Goal: Transaction & Acquisition: Book appointment/travel/reservation

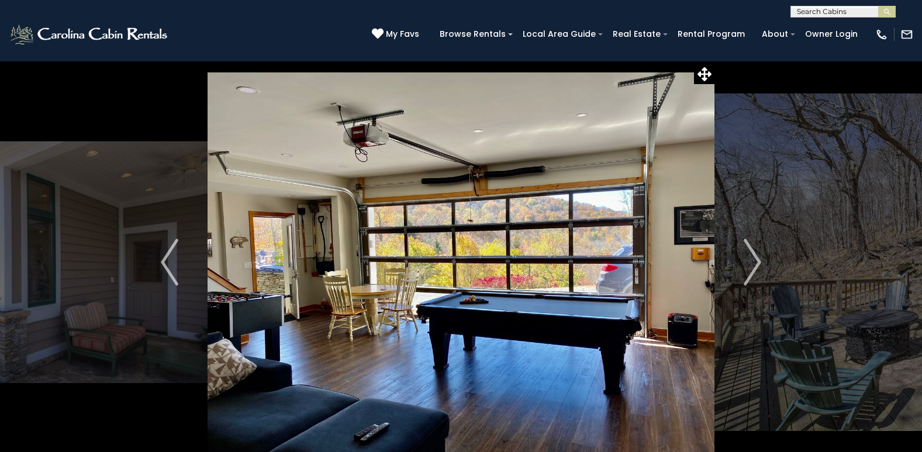
scroll to position [58, 0]
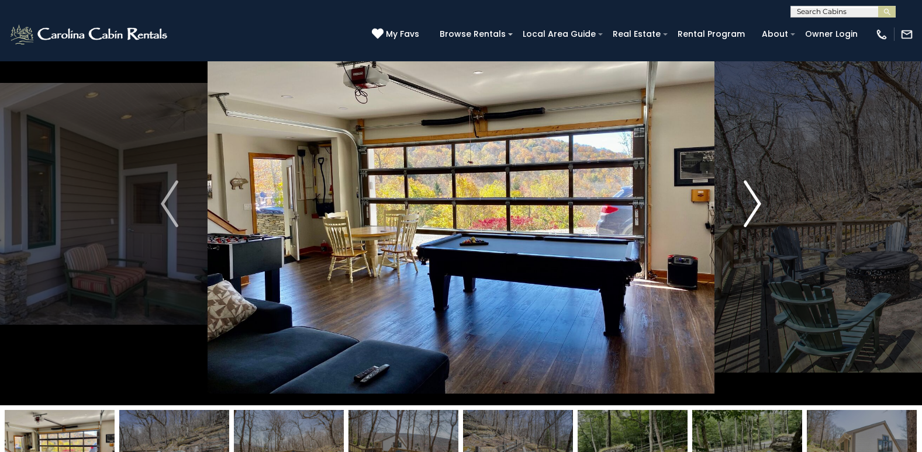
click at [755, 205] on img "Next" at bounding box center [752, 204] width 18 height 47
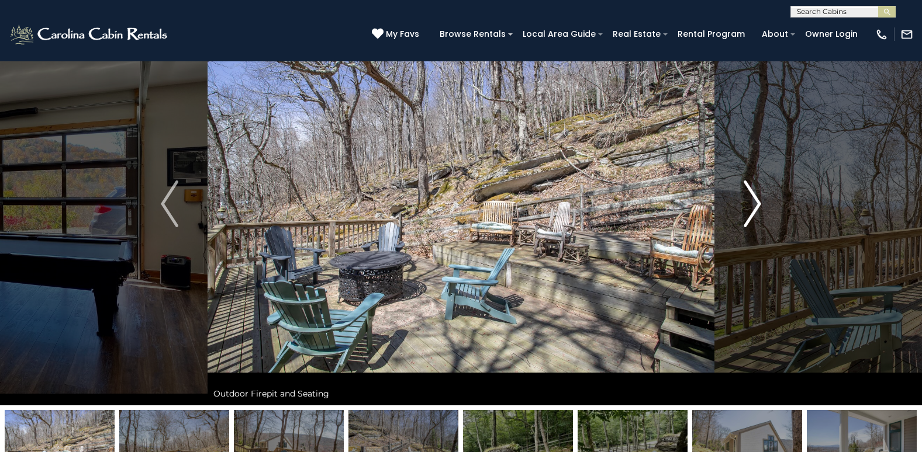
click at [755, 205] on img "Next" at bounding box center [752, 204] width 18 height 47
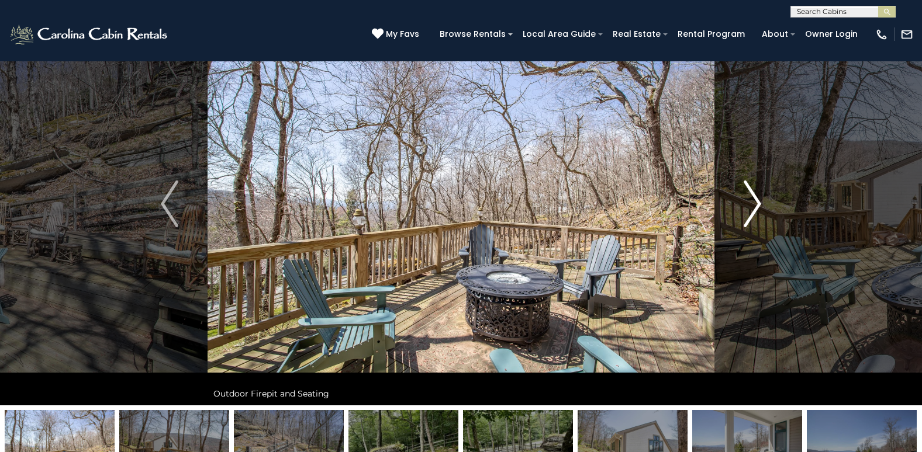
click at [755, 203] on img "Next" at bounding box center [752, 204] width 18 height 47
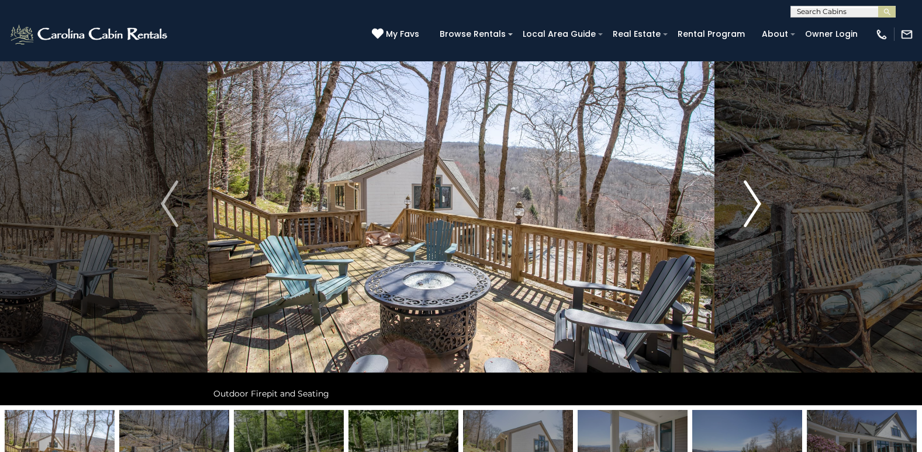
click at [751, 199] on img "Next" at bounding box center [752, 204] width 18 height 47
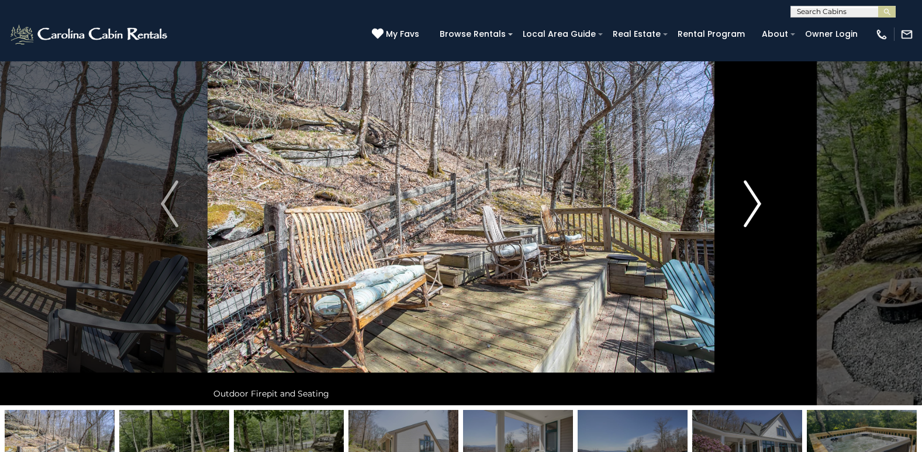
click at [756, 205] on img "Next" at bounding box center [752, 204] width 18 height 47
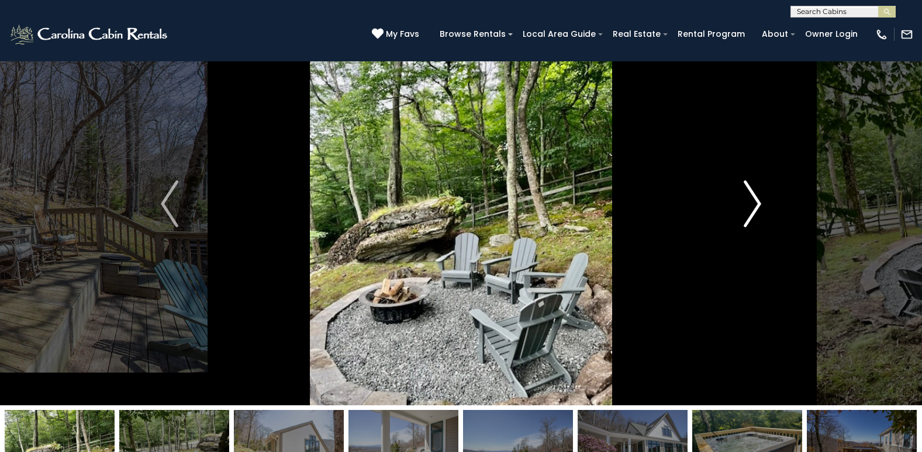
click at [756, 205] on img "Next" at bounding box center [752, 204] width 18 height 47
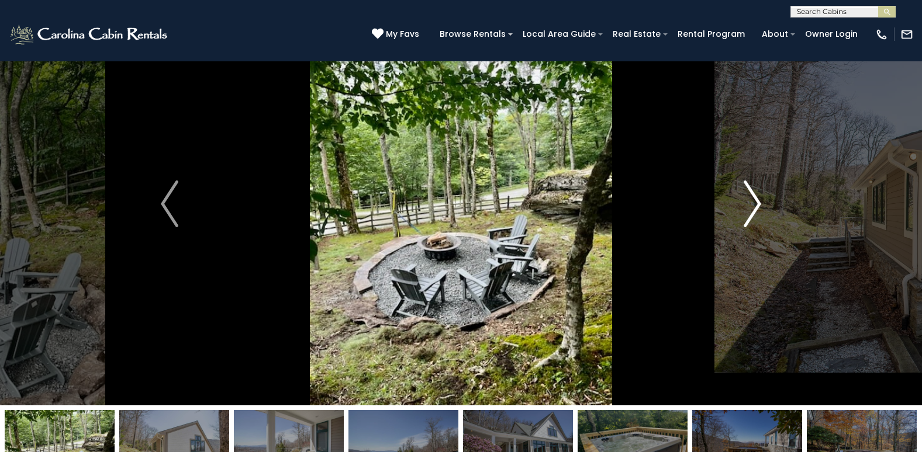
click at [756, 205] on img "Next" at bounding box center [752, 204] width 18 height 47
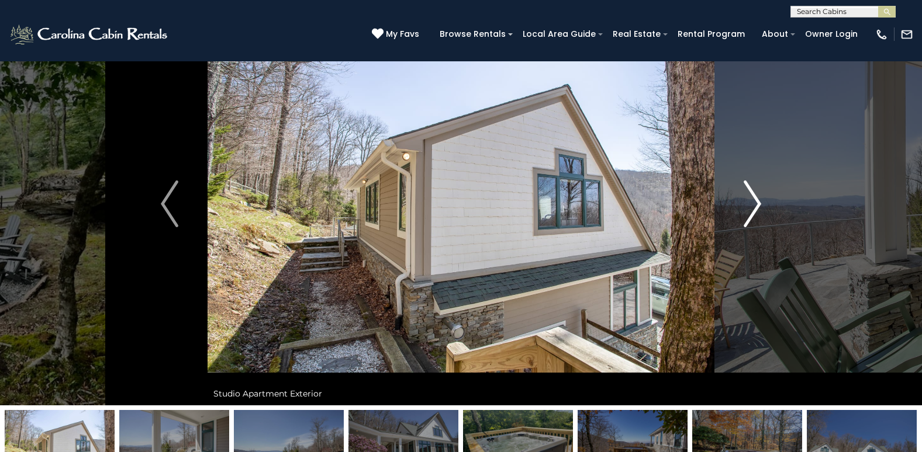
click at [756, 205] on img "Next" at bounding box center [752, 204] width 18 height 47
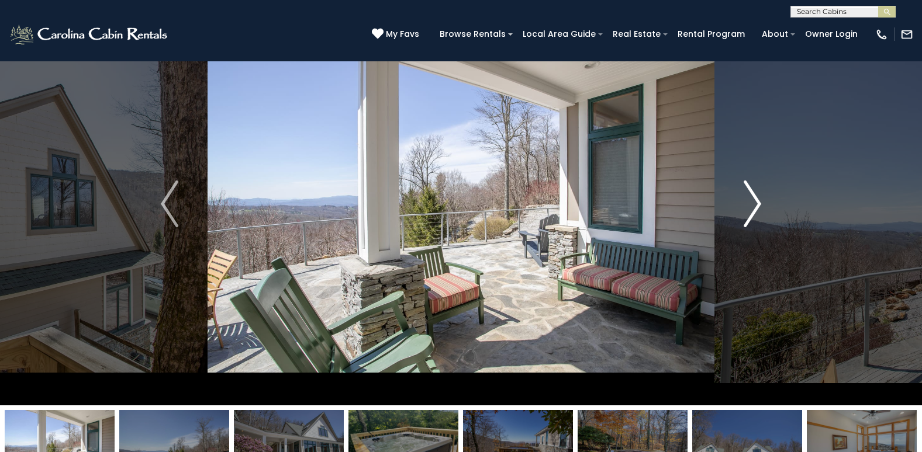
click at [756, 205] on img "Next" at bounding box center [752, 204] width 18 height 47
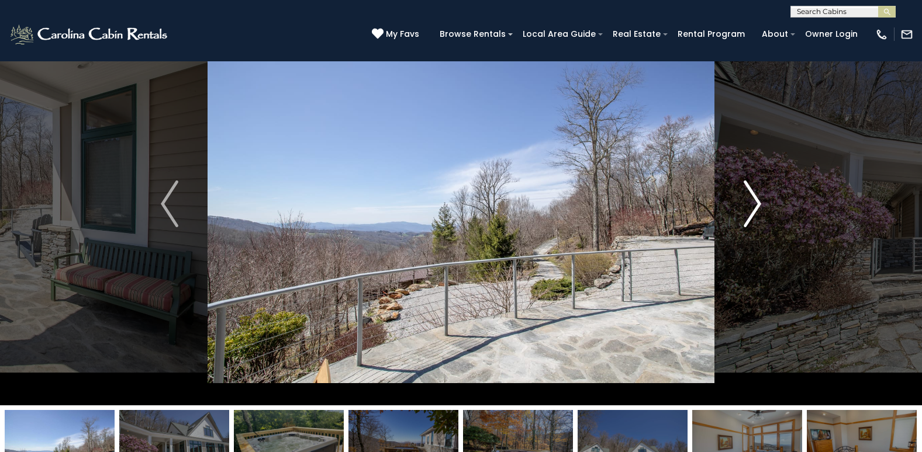
click at [756, 208] on img "Next" at bounding box center [752, 204] width 18 height 47
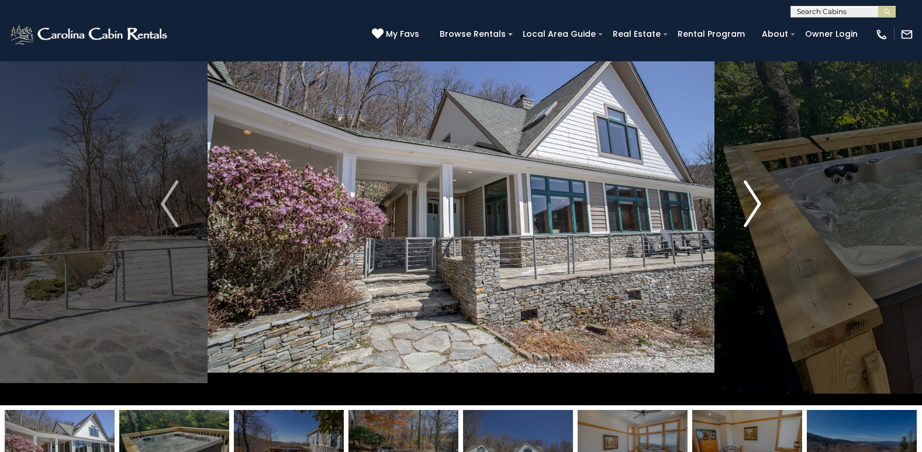
click at [756, 208] on img "Next" at bounding box center [752, 204] width 18 height 47
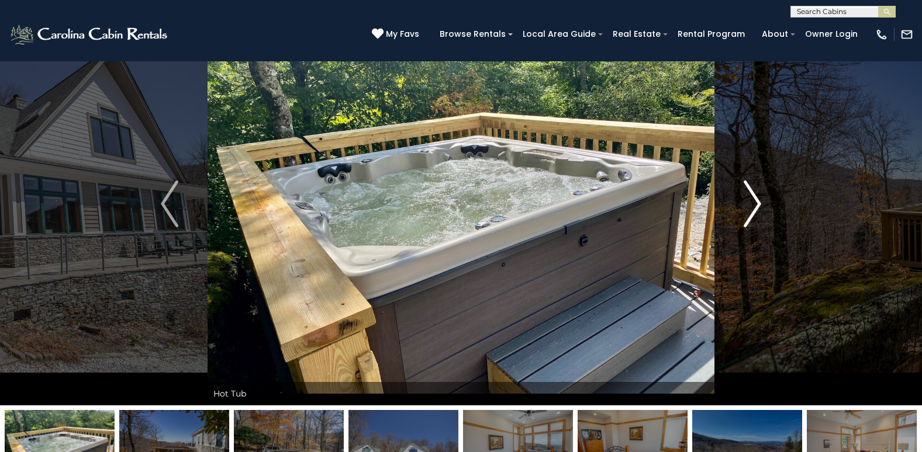
click at [756, 208] on img "Next" at bounding box center [752, 204] width 18 height 47
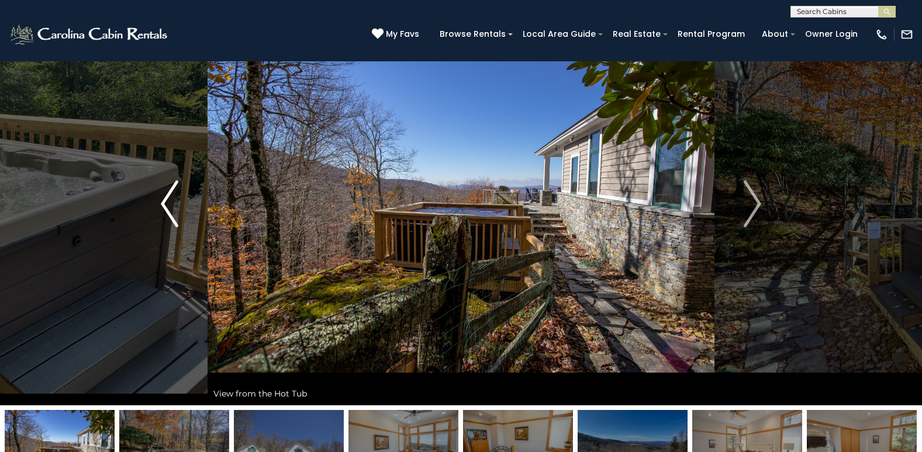
click at [174, 216] on img "Previous" at bounding box center [170, 204] width 18 height 47
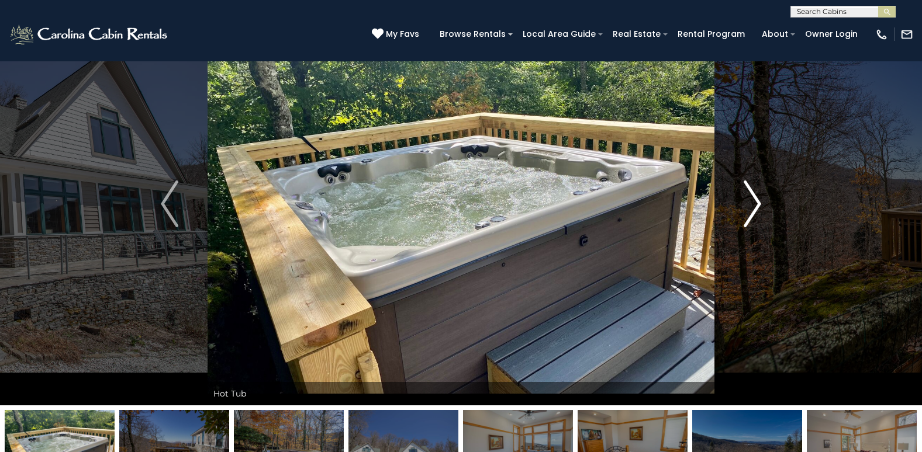
click at [756, 203] on img "Next" at bounding box center [752, 204] width 18 height 47
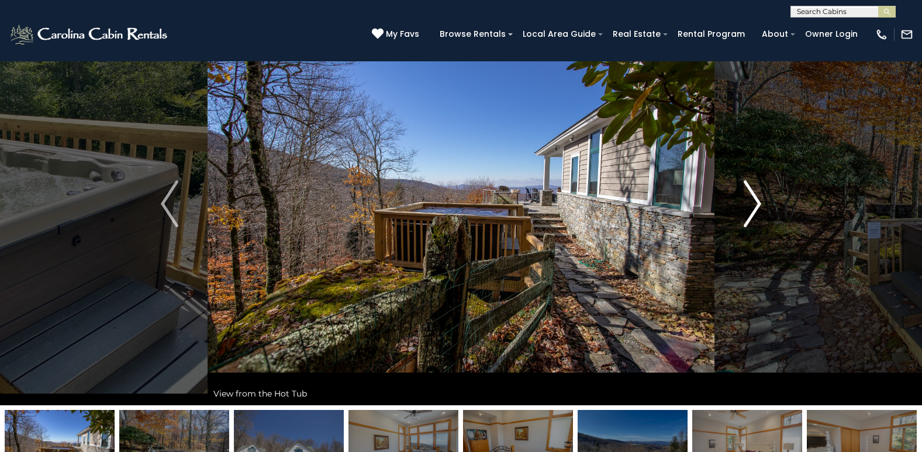
click at [748, 223] on img "Next" at bounding box center [752, 204] width 18 height 47
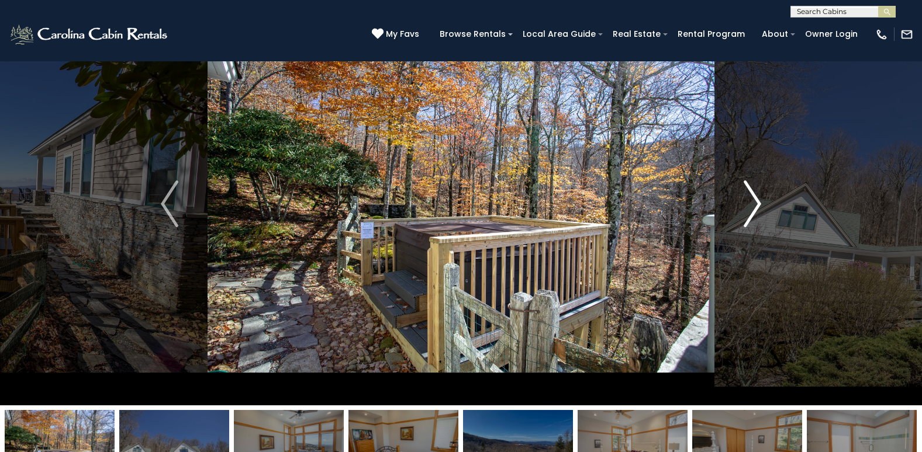
click at [746, 222] on img "Next" at bounding box center [752, 204] width 18 height 47
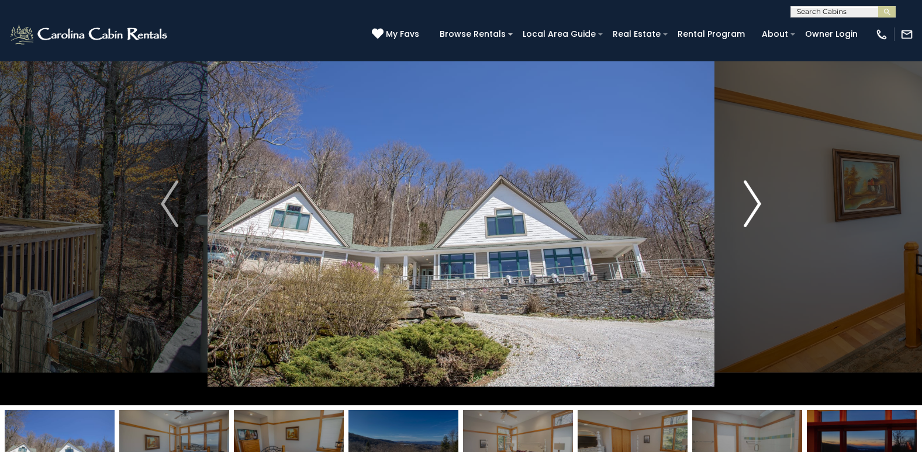
click at [746, 222] on img "Next" at bounding box center [752, 204] width 18 height 47
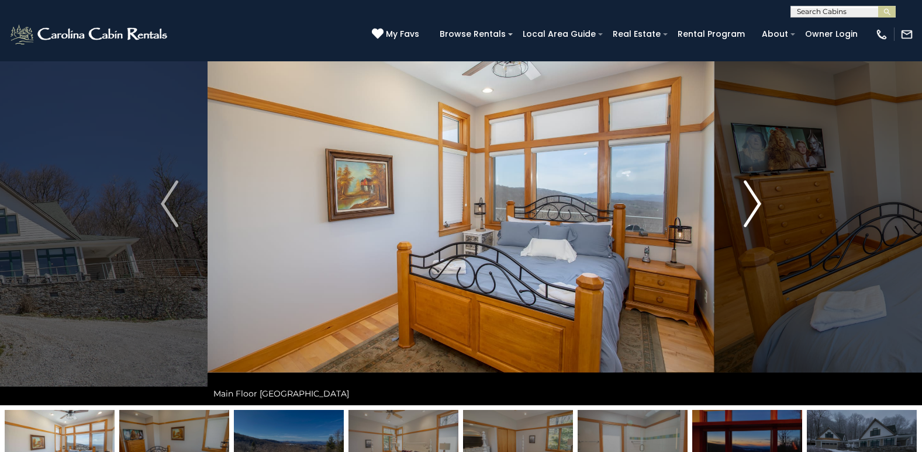
click at [746, 222] on img "Next" at bounding box center [752, 204] width 18 height 47
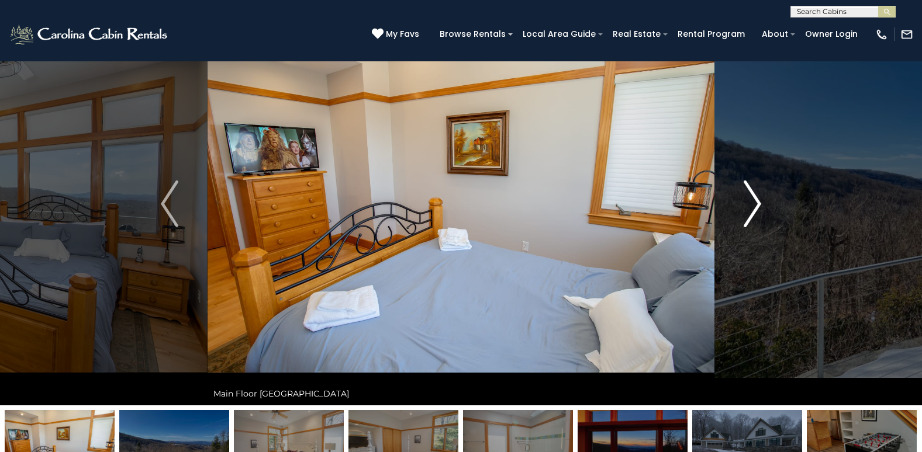
click at [746, 222] on img "Next" at bounding box center [752, 204] width 18 height 47
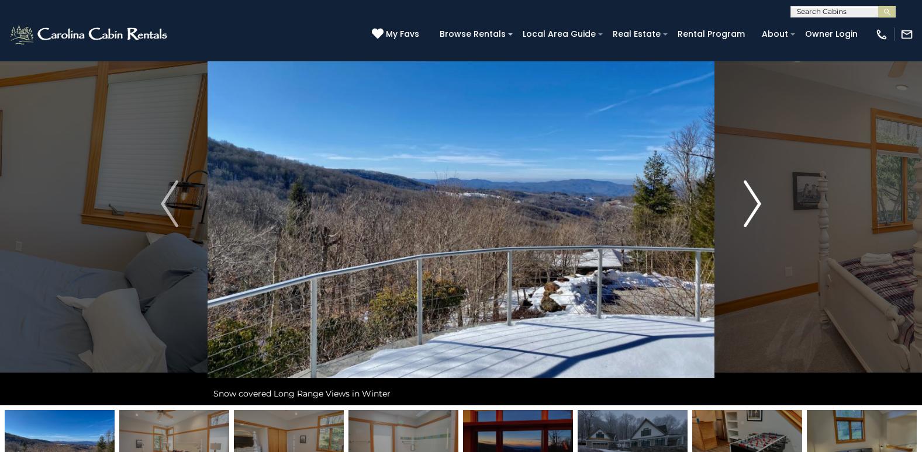
click at [746, 222] on img "Next" at bounding box center [752, 204] width 18 height 47
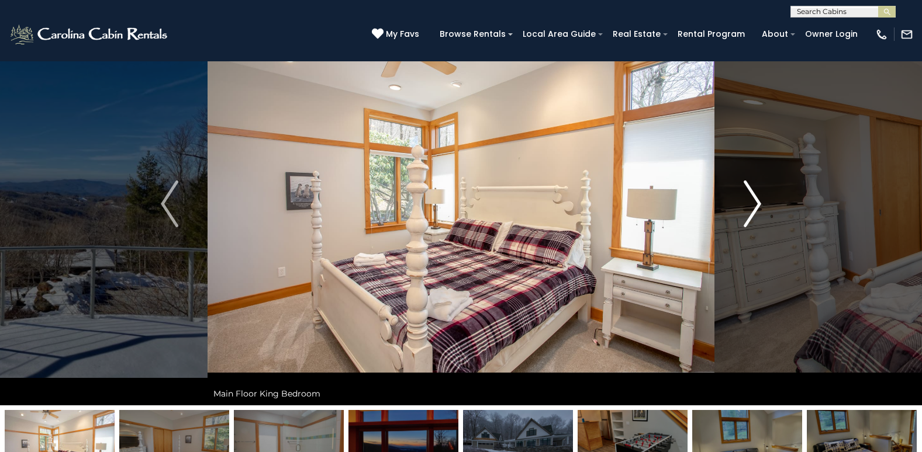
click at [746, 222] on img "Next" at bounding box center [752, 204] width 18 height 47
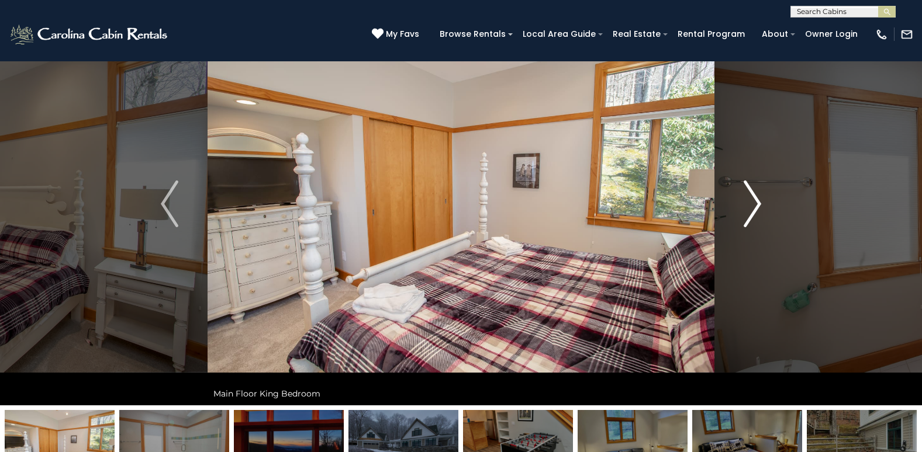
click at [746, 222] on img "Next" at bounding box center [752, 204] width 18 height 47
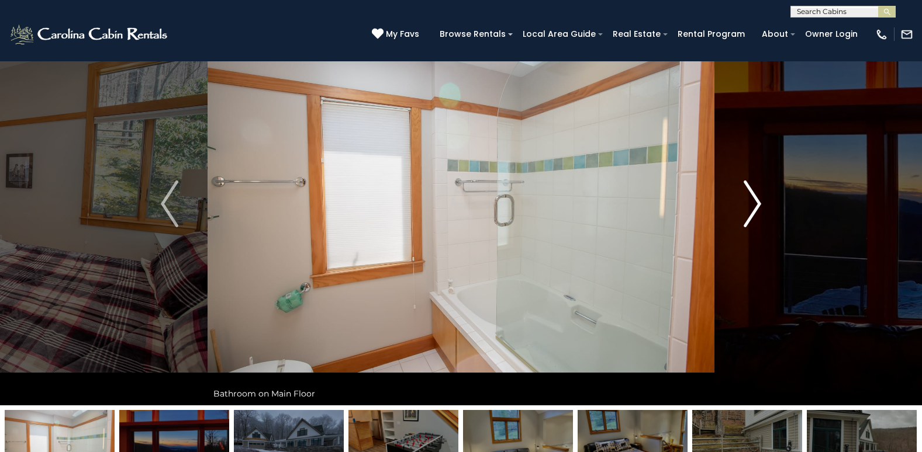
click at [746, 222] on img "Next" at bounding box center [752, 204] width 18 height 47
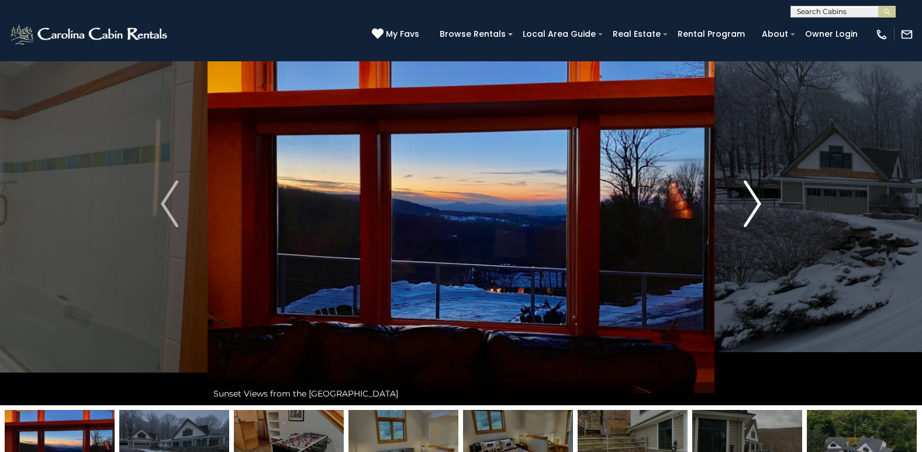
click at [746, 222] on img "Next" at bounding box center [752, 204] width 18 height 47
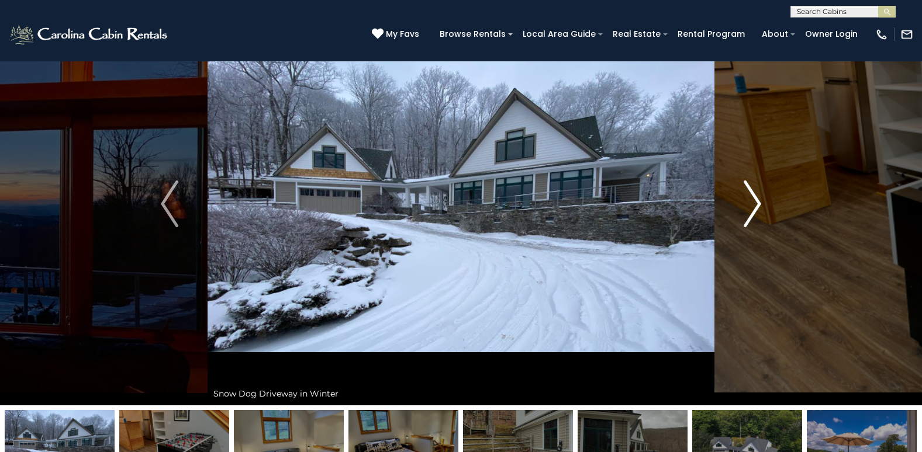
click at [746, 222] on img "Next" at bounding box center [752, 204] width 18 height 47
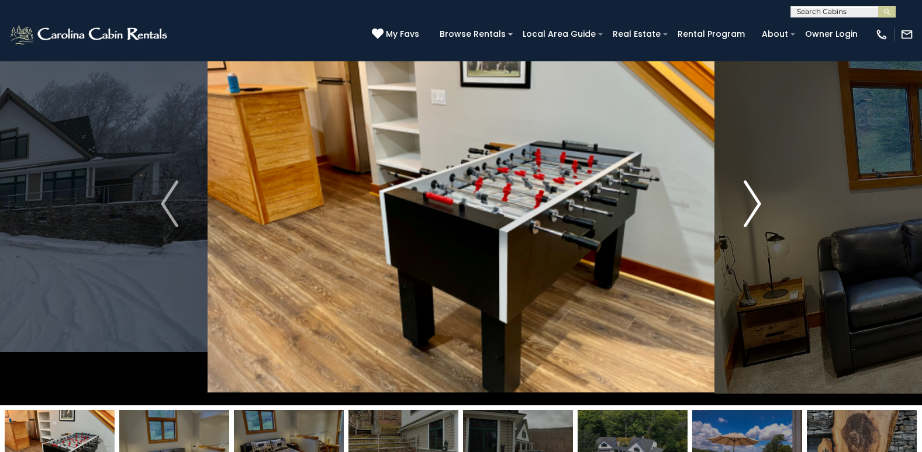
click at [746, 222] on img "Next" at bounding box center [752, 204] width 18 height 47
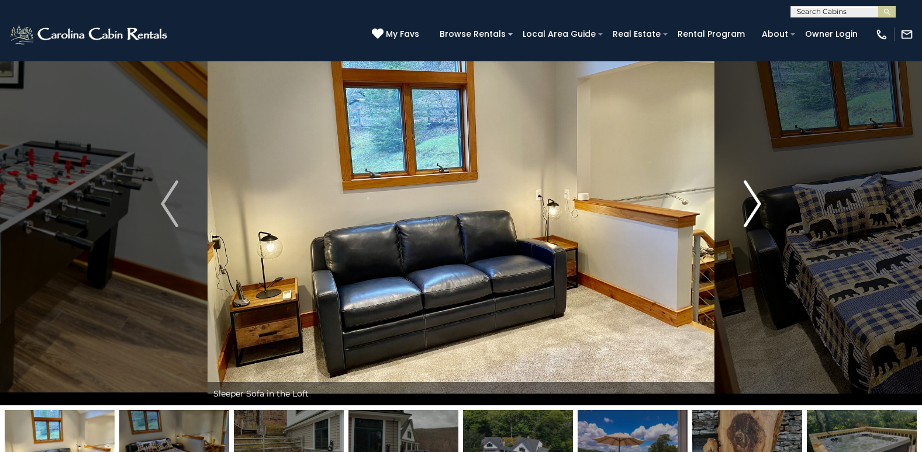
click at [746, 222] on img "Next" at bounding box center [752, 204] width 18 height 47
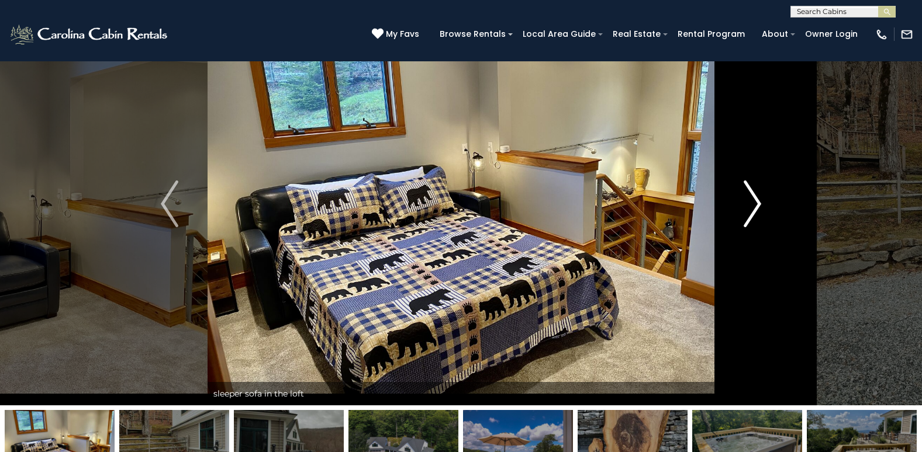
click at [746, 222] on img "Next" at bounding box center [752, 204] width 18 height 47
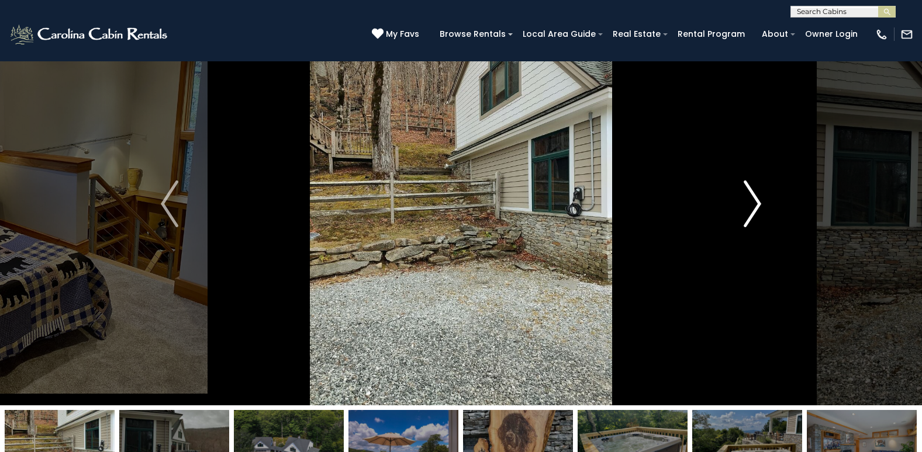
click at [743, 219] on img "Next" at bounding box center [752, 204] width 18 height 47
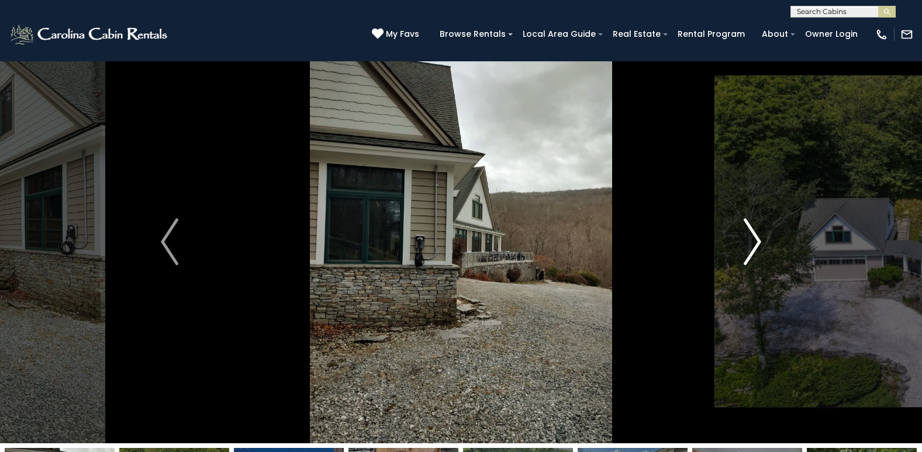
scroll to position [0, 0]
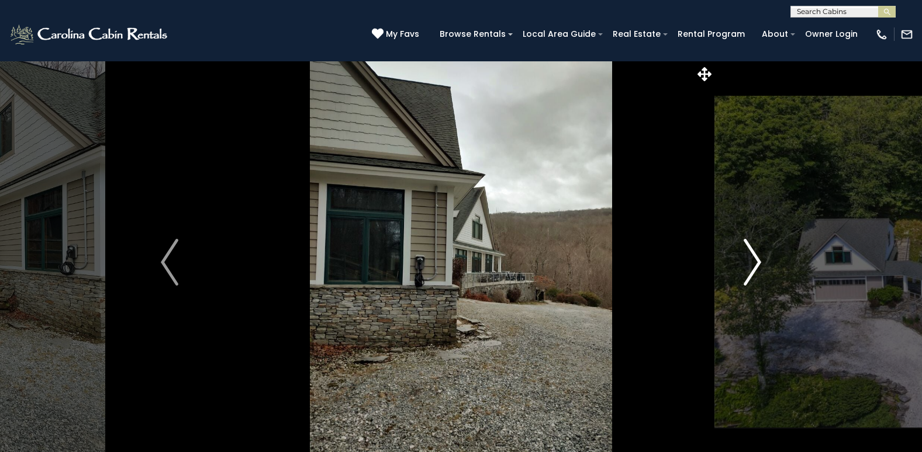
click at [757, 259] on img "Next" at bounding box center [752, 262] width 18 height 47
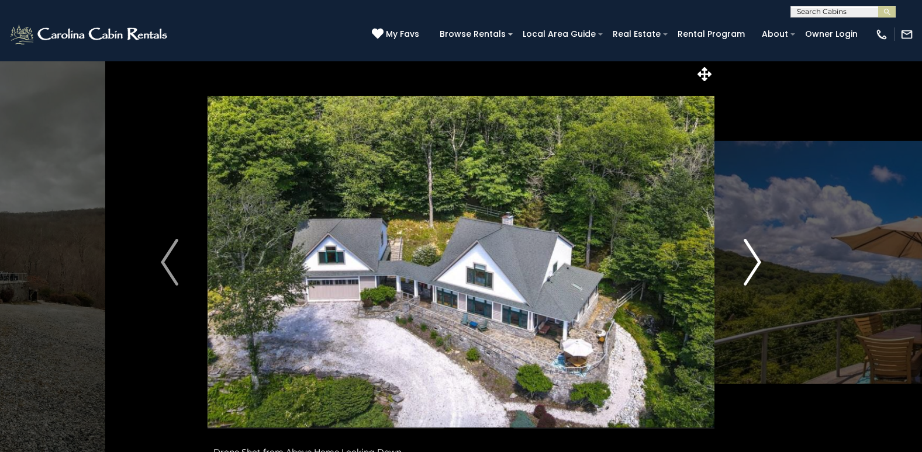
click at [755, 265] on img "Next" at bounding box center [752, 262] width 18 height 47
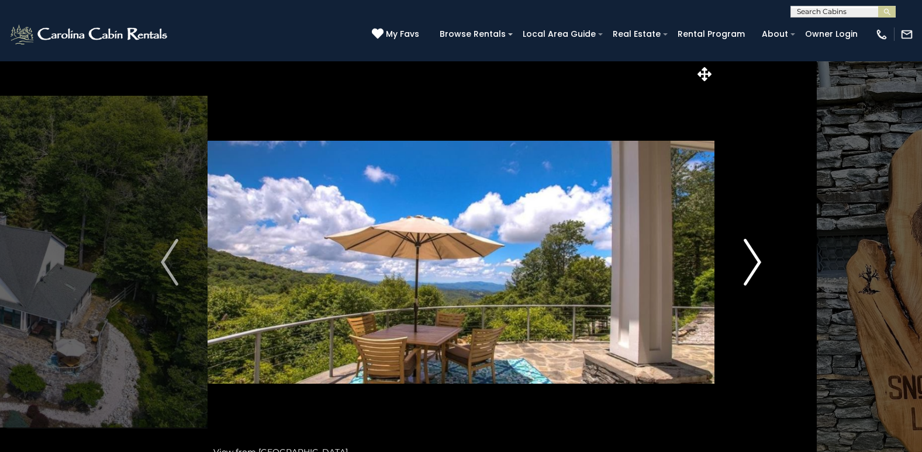
click at [755, 265] on img "Next" at bounding box center [752, 262] width 18 height 47
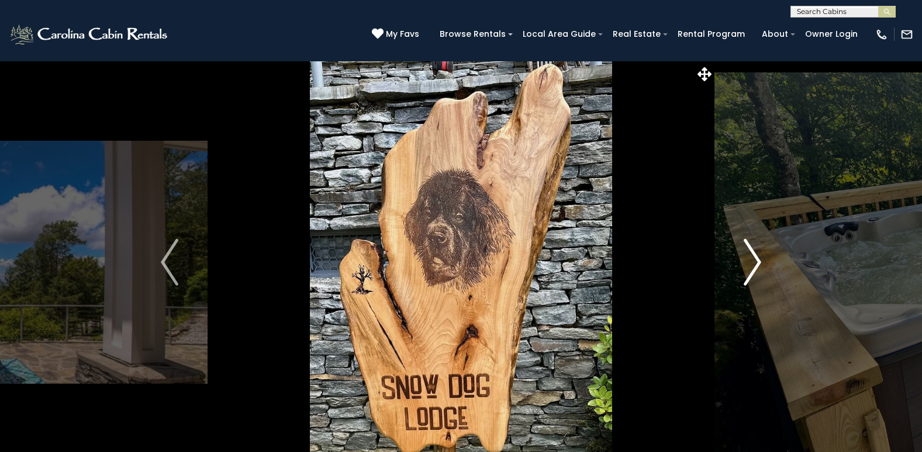
click at [755, 265] on img "Next" at bounding box center [752, 262] width 18 height 47
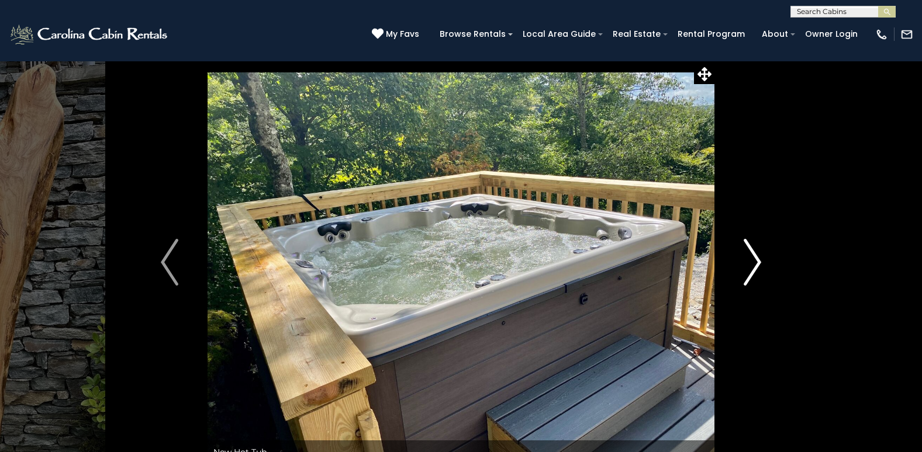
click at [755, 265] on img "Next" at bounding box center [752, 262] width 18 height 47
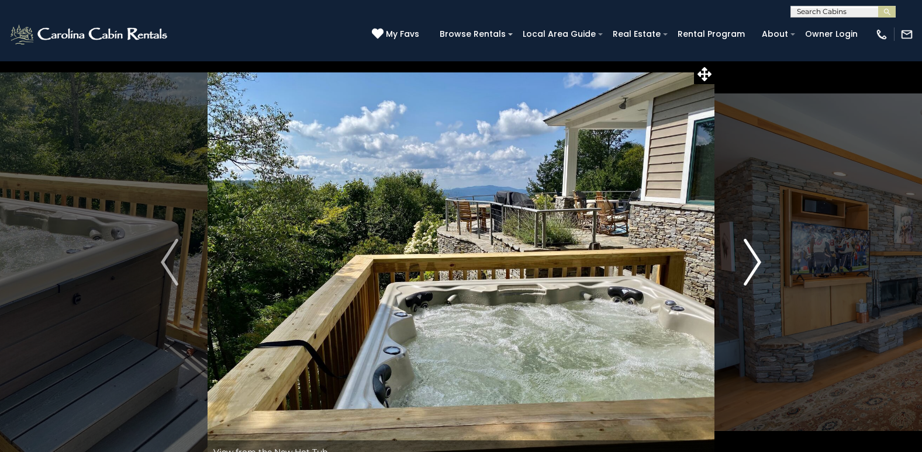
click at [755, 265] on img "Next" at bounding box center [752, 262] width 18 height 47
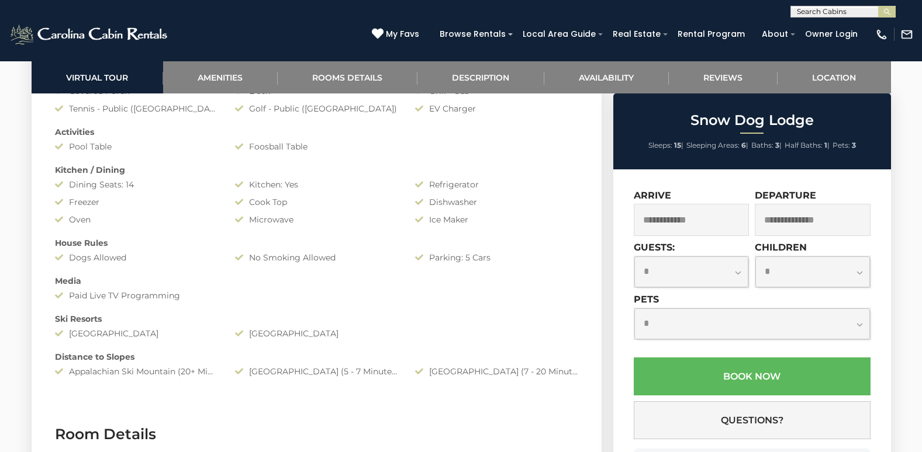
scroll to position [1169, 0]
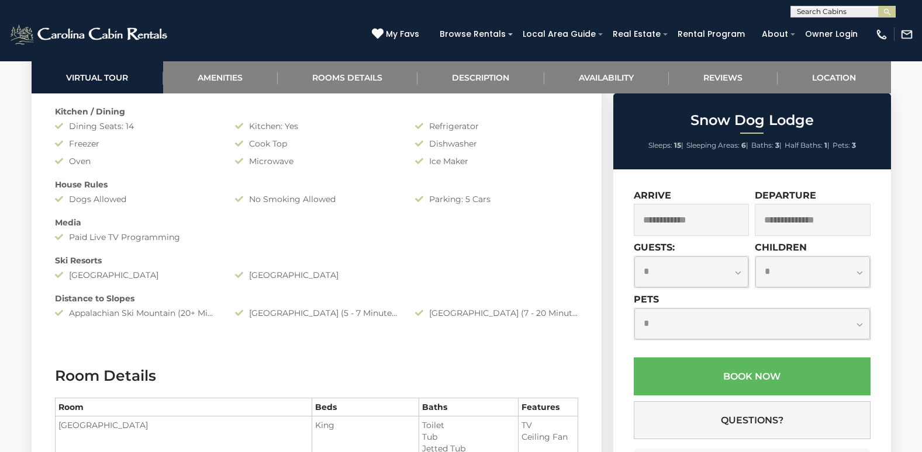
drag, startPoint x: 221, startPoint y: 306, endPoint x: 218, endPoint y: 330, distance: 24.2
click at [218, 330] on section "Amenities Amenities Game Room Air Conditioning: Mini-split Heat: Mini-split Hea…" at bounding box center [317, 99] width 570 height 500
drag, startPoint x: 386, startPoint y: 324, endPoint x: 366, endPoint y: 337, distance: 23.9
click at [366, 337] on section "Amenities Amenities Game Room Air Conditioning: Mini-split Heat: Mini-split Hea…" at bounding box center [317, 99] width 570 height 500
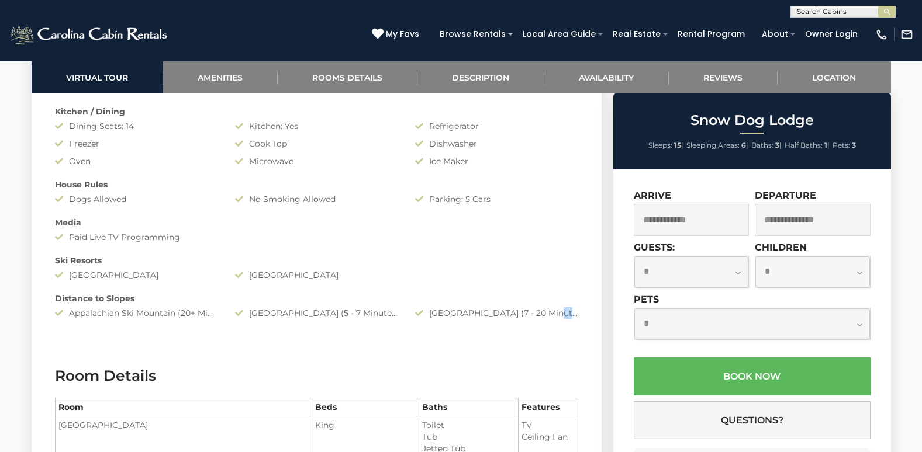
drag, startPoint x: 555, startPoint y: 328, endPoint x: 545, endPoint y: 331, distance: 10.8
click at [545, 331] on section "Amenities Amenities Game Room Air Conditioning: Mini-split Heat: Mini-split Hea…" at bounding box center [317, 99] width 570 height 500
click at [442, 368] on h3 "Room Details" at bounding box center [316, 376] width 523 height 20
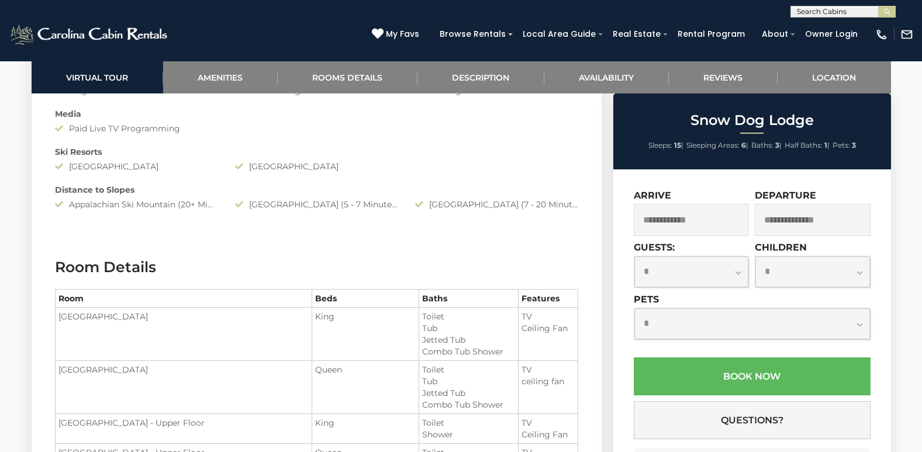
scroll to position [1402, 0]
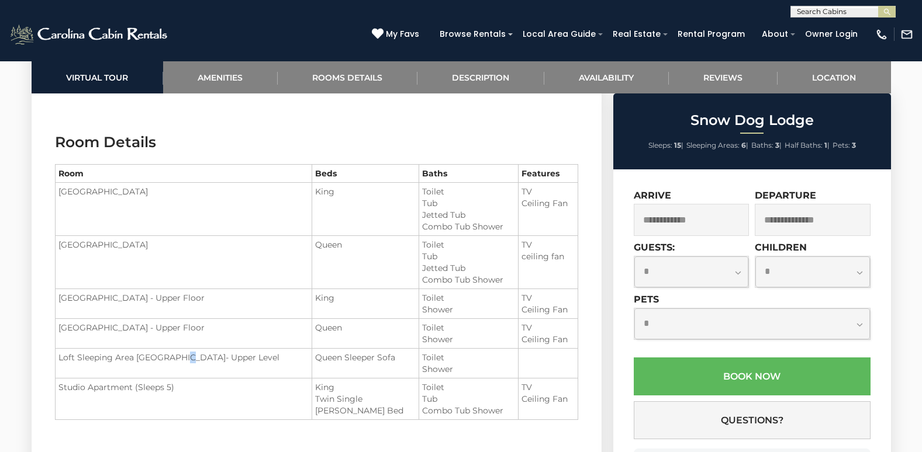
click at [188, 352] on td "Loft Sleeping Area [GEOGRAPHIC_DATA]- Upper Level" at bounding box center [183, 364] width 257 height 30
drag, startPoint x: 188, startPoint y: 352, endPoint x: 220, endPoint y: 407, distance: 63.3
click at [220, 407] on td "Studio Apartment (Sleeps 5)" at bounding box center [183, 399] width 257 height 41
drag, startPoint x: 335, startPoint y: 405, endPoint x: 355, endPoint y: 417, distance: 23.1
click at [355, 417] on td "King Twin Single [PERSON_NAME] Bed" at bounding box center [365, 399] width 107 height 41
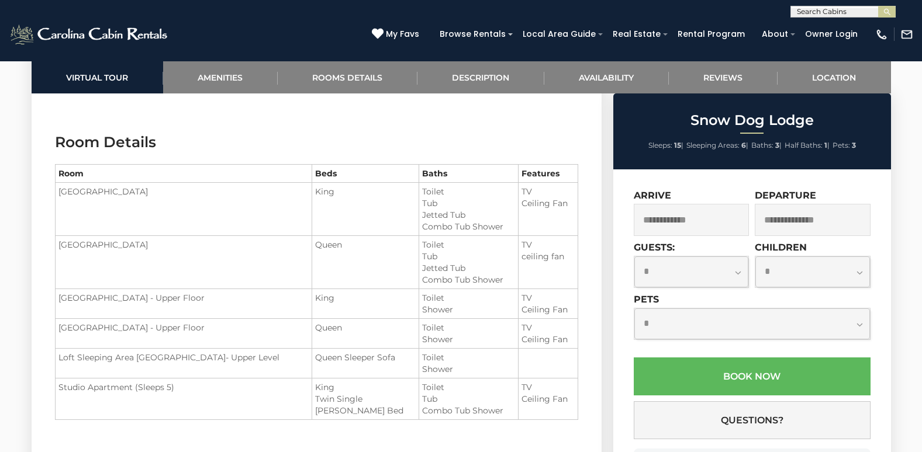
click at [239, 420] on section "Room Details Room Beds Baths Features [GEOGRAPHIC_DATA] King" at bounding box center [317, 285] width 570 height 341
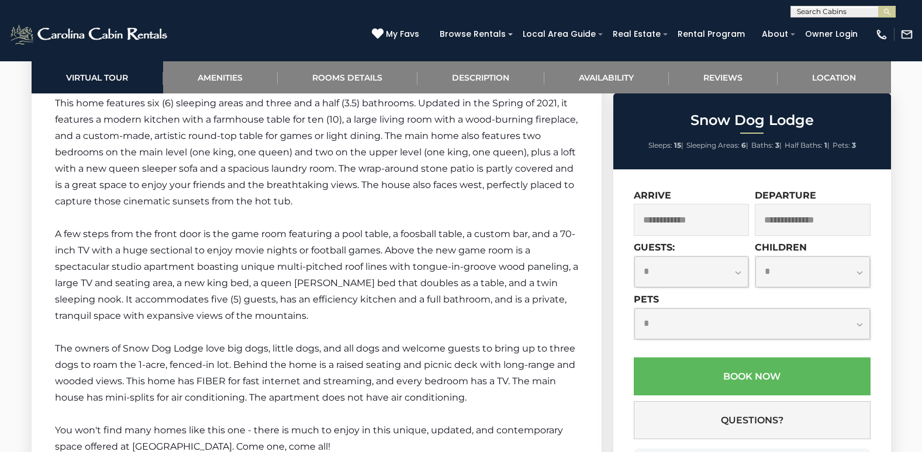
scroll to position [2045, 0]
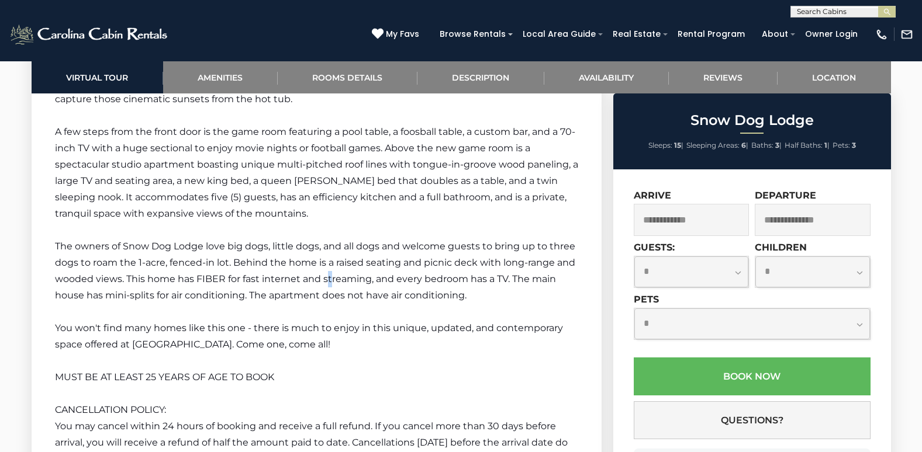
drag, startPoint x: 326, startPoint y: 285, endPoint x: 332, endPoint y: 286, distance: 5.9
click at [332, 286] on p "The owners of Snow Dog Lodge love big dogs, little dogs, and all dogs and welco…" at bounding box center [316, 270] width 523 height 65
click at [535, 319] on p at bounding box center [316, 312] width 523 height 16
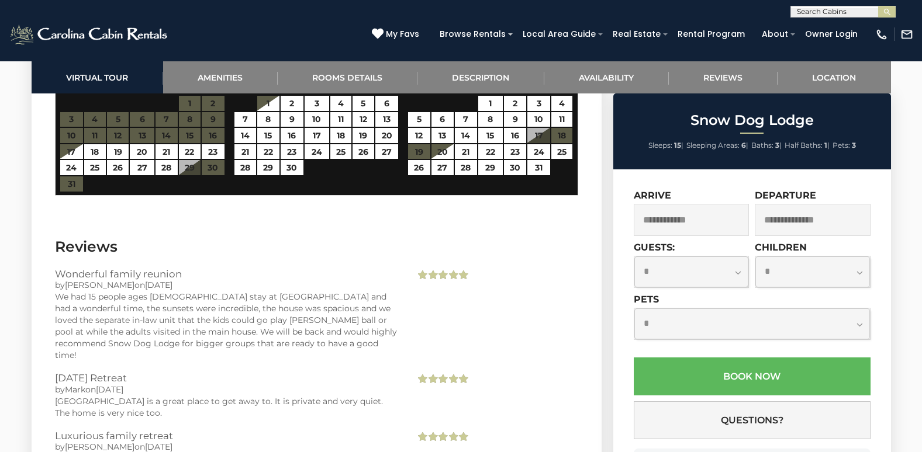
scroll to position [2630, 0]
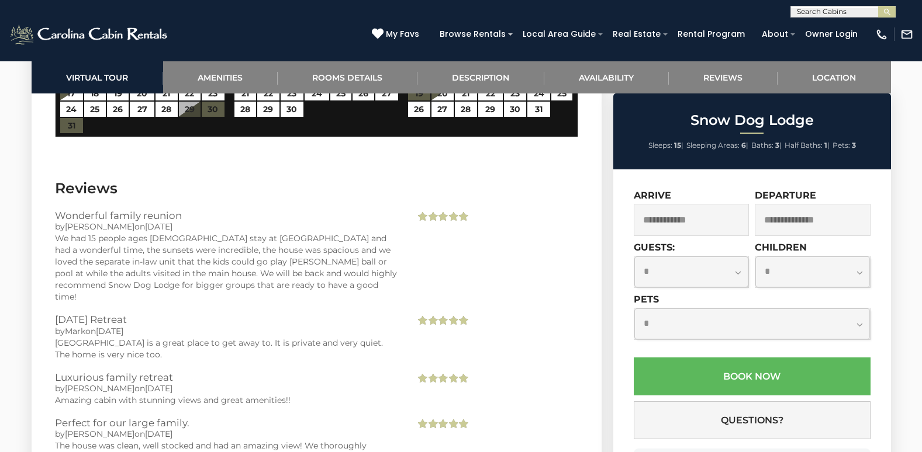
click at [143, 243] on div "We had 15 people ages [DEMOGRAPHIC_DATA] stay at [GEOGRAPHIC_DATA] and had a wo…" at bounding box center [226, 268] width 343 height 70
click at [449, 251] on div "Wonderful family reunion by [PERSON_NAME] on [DATE] We had 15 people ages [DEMO…" at bounding box center [316, 262] width 541 height 104
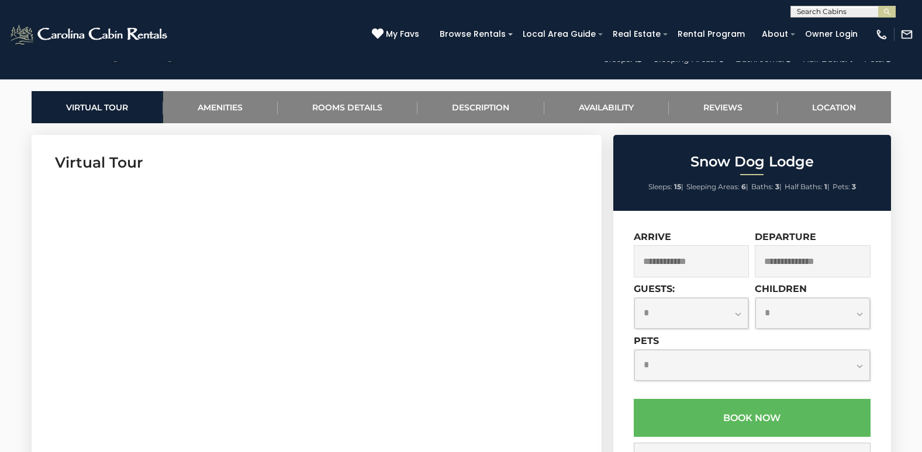
scroll to position [538, 0]
